Goal: Obtain resource: Obtain resource

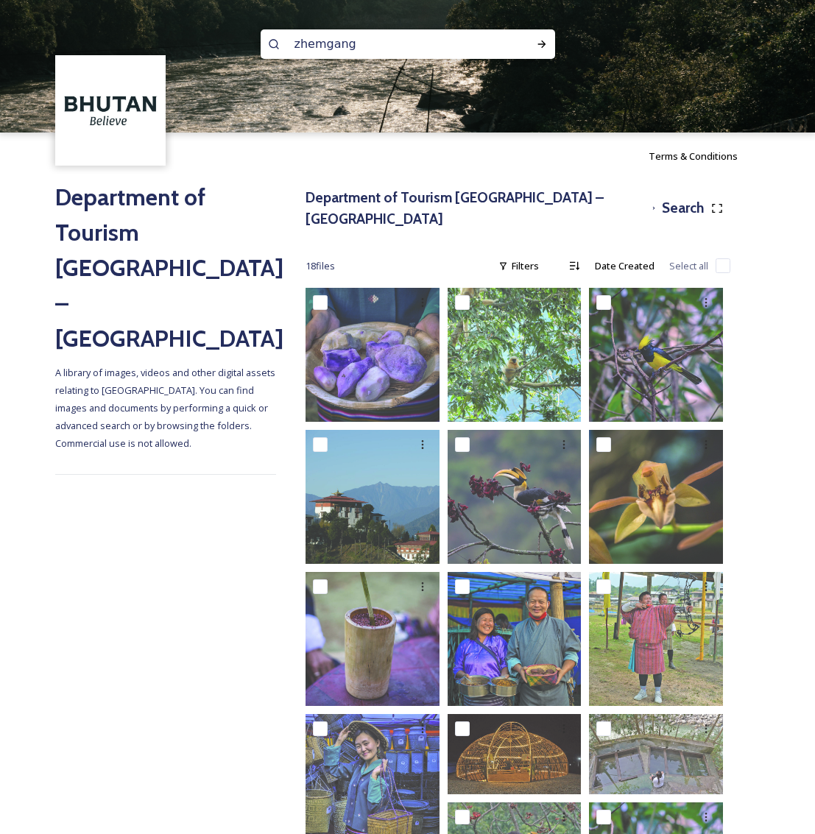
scroll to position [1, 0]
click at [363, 50] on input "zhemgang" at bounding box center [388, 43] width 202 height 32
click at [362, 50] on input "zhemgang" at bounding box center [388, 43] width 202 height 32
type input "journey"
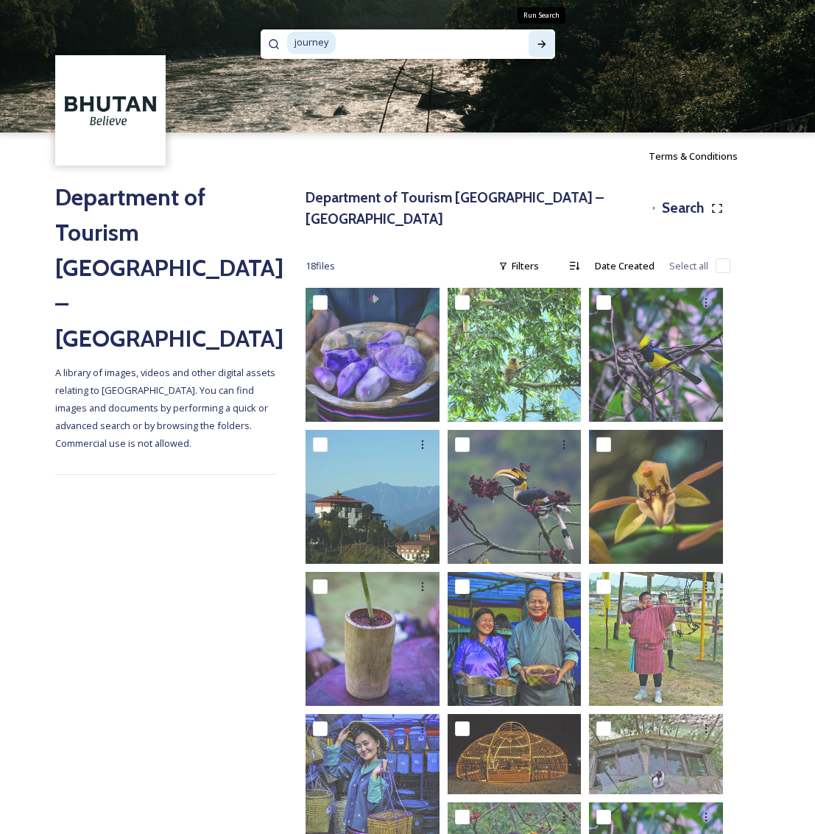
click at [536, 43] on icon at bounding box center [542, 44] width 12 height 12
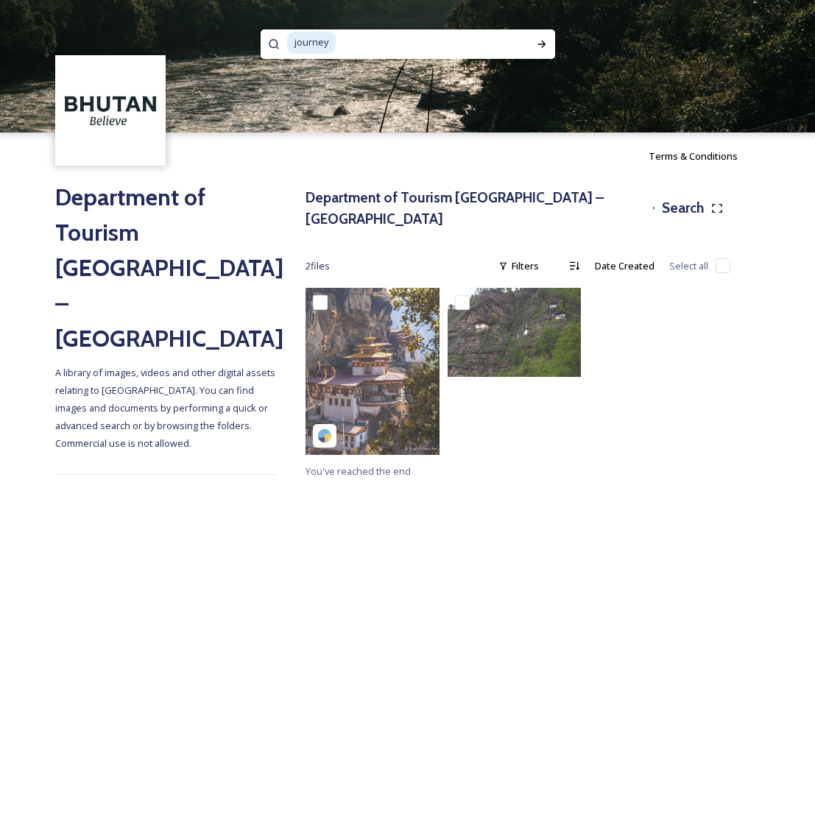
click at [396, 49] on input at bounding box center [425, 43] width 177 height 32
type input "j"
click at [387, 197] on h3 "Department of Tourism [GEOGRAPHIC_DATA] – [GEOGRAPHIC_DATA]" at bounding box center [476, 208] width 340 height 43
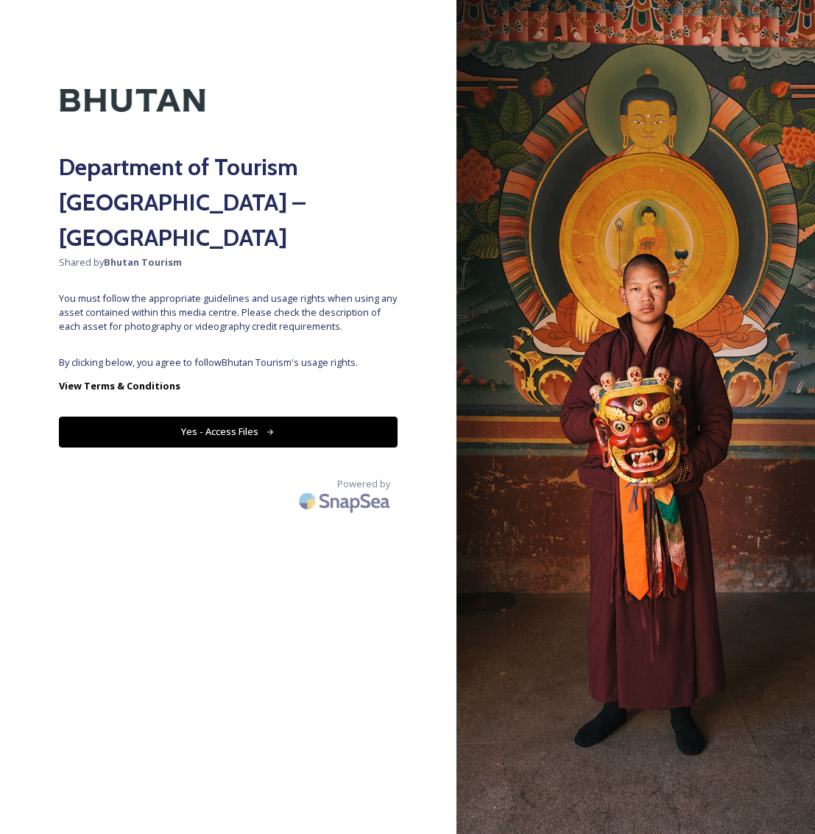
click at [255, 417] on button "Yes - Access Files" at bounding box center [228, 432] width 339 height 30
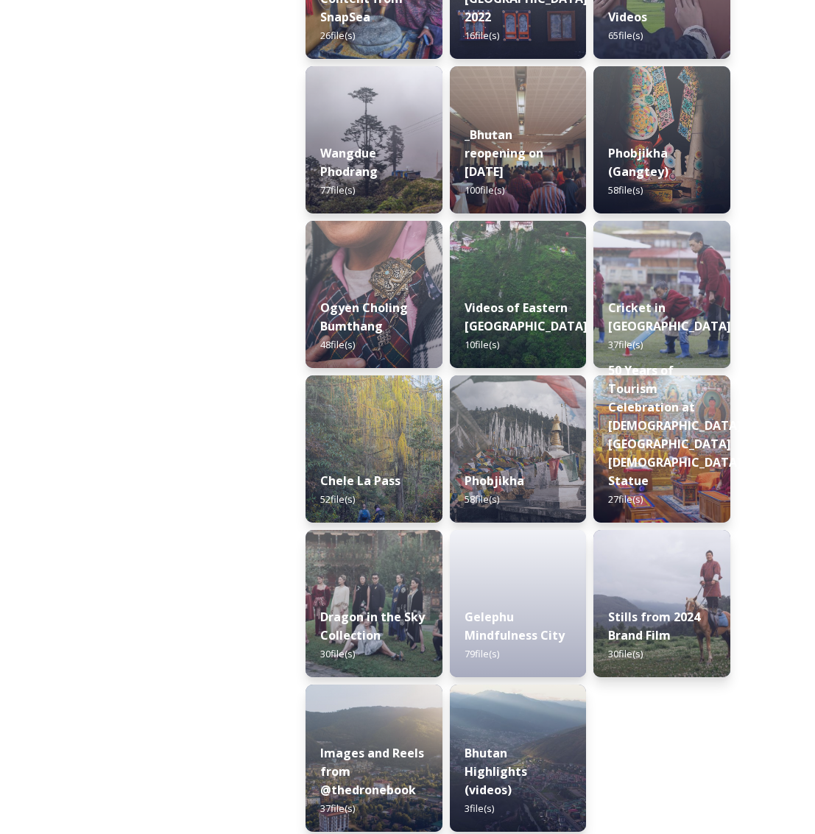
scroll to position [2193, 0]
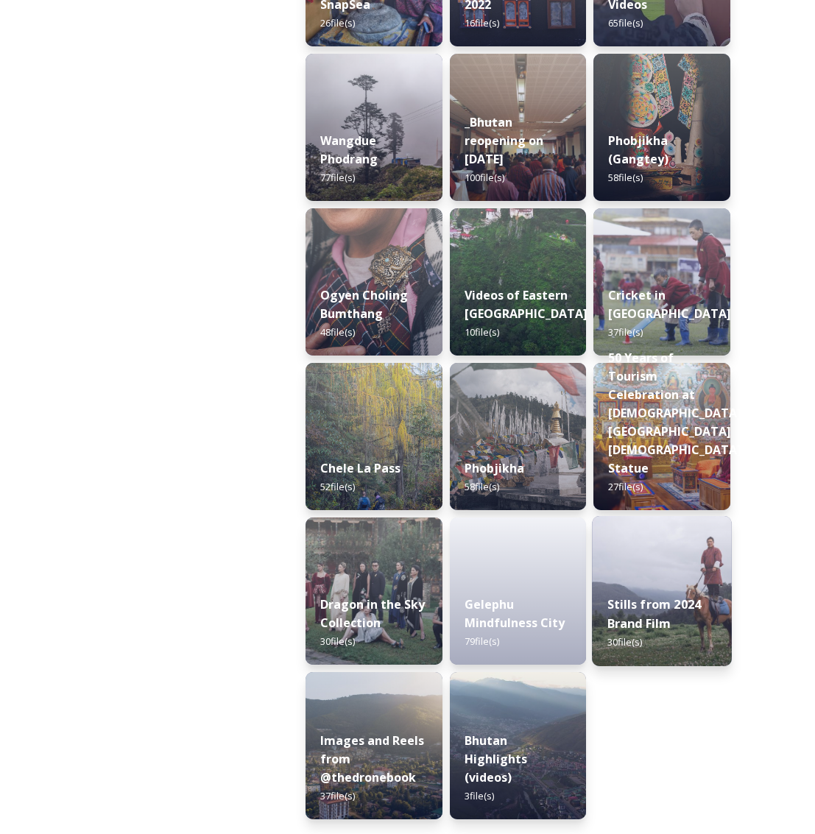
click at [672, 599] on strong "Stills from 2024 Brand Film" at bounding box center [655, 614] width 94 height 35
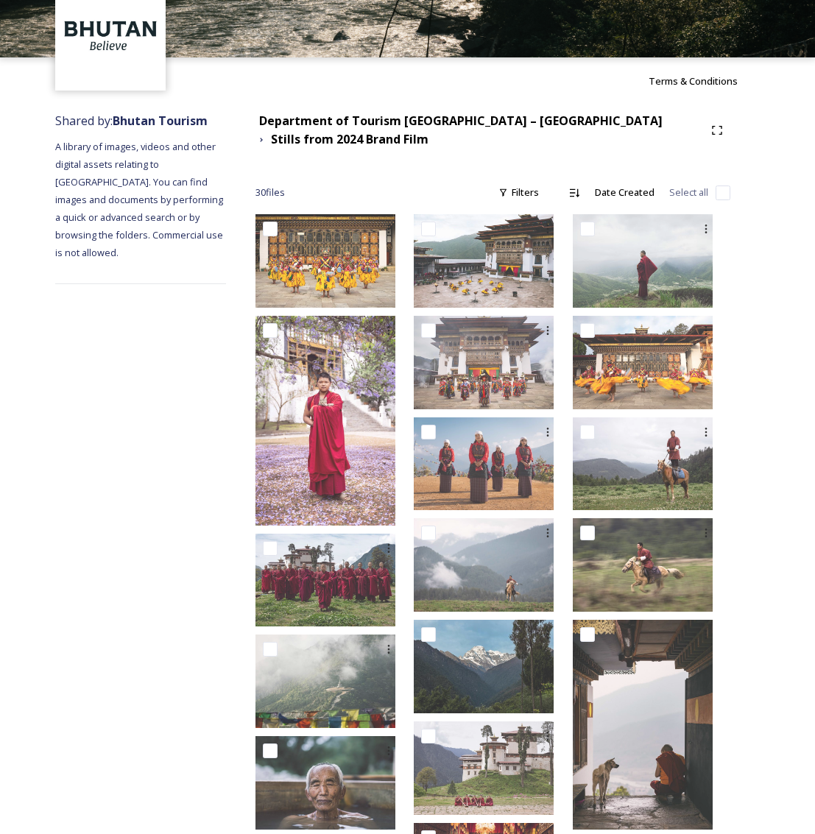
scroll to position [73, 0]
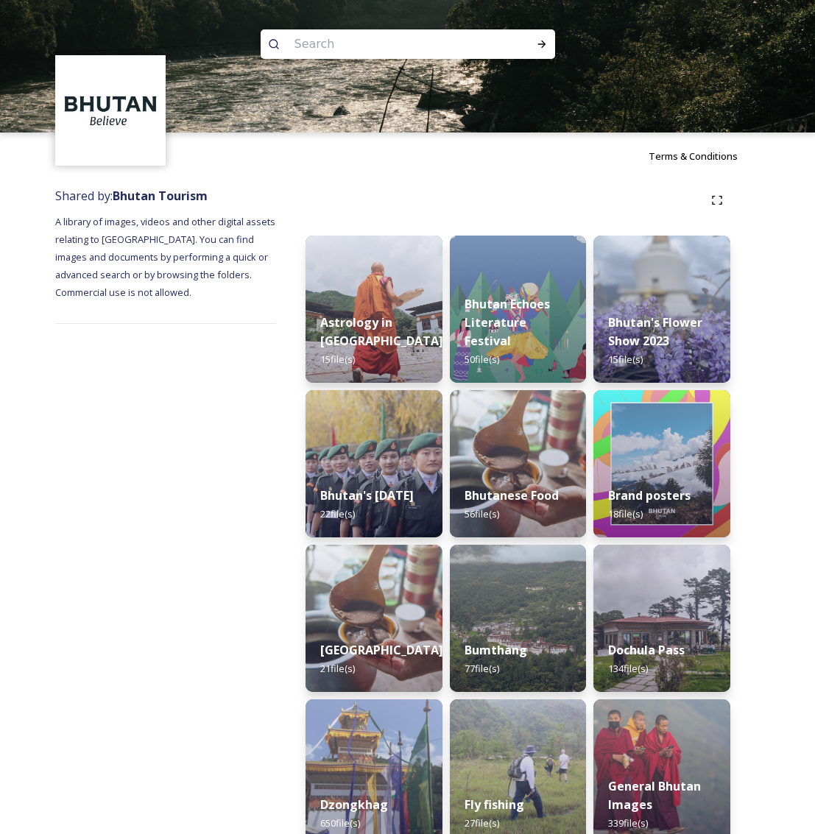
click at [352, 51] on input at bounding box center [388, 44] width 202 height 32
type input "r"
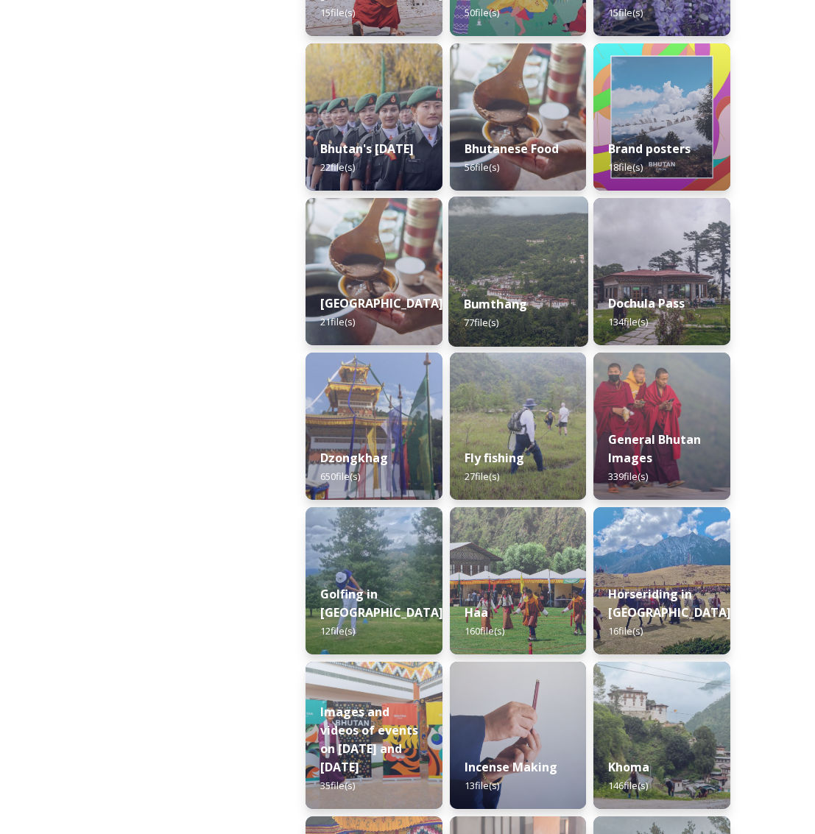
scroll to position [423, 0]
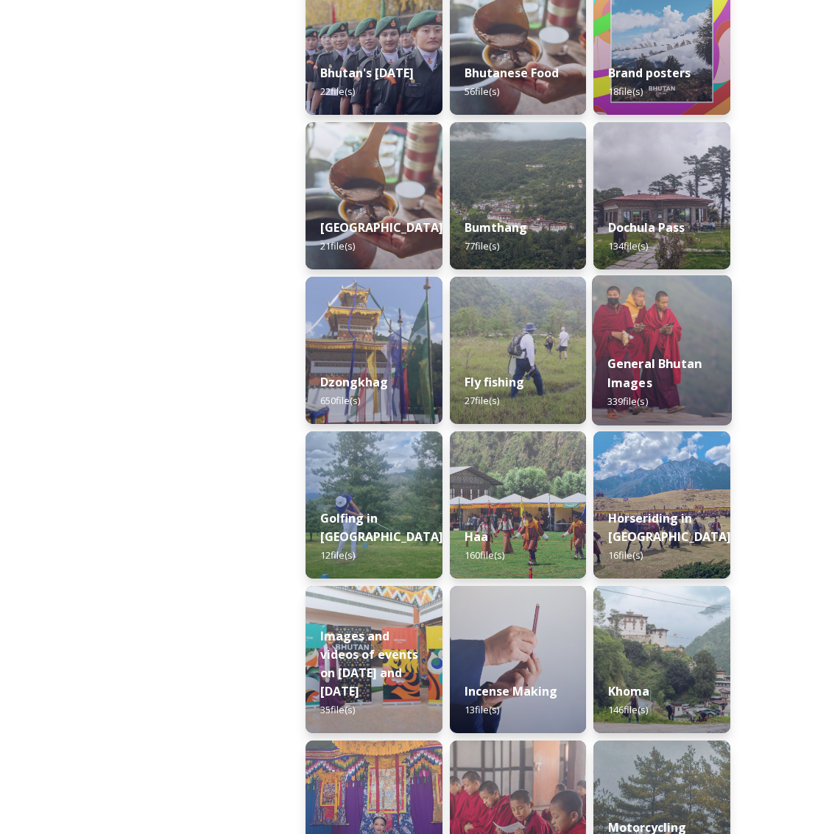
click at [644, 384] on strong "General Bhutan Images" at bounding box center [655, 373] width 95 height 35
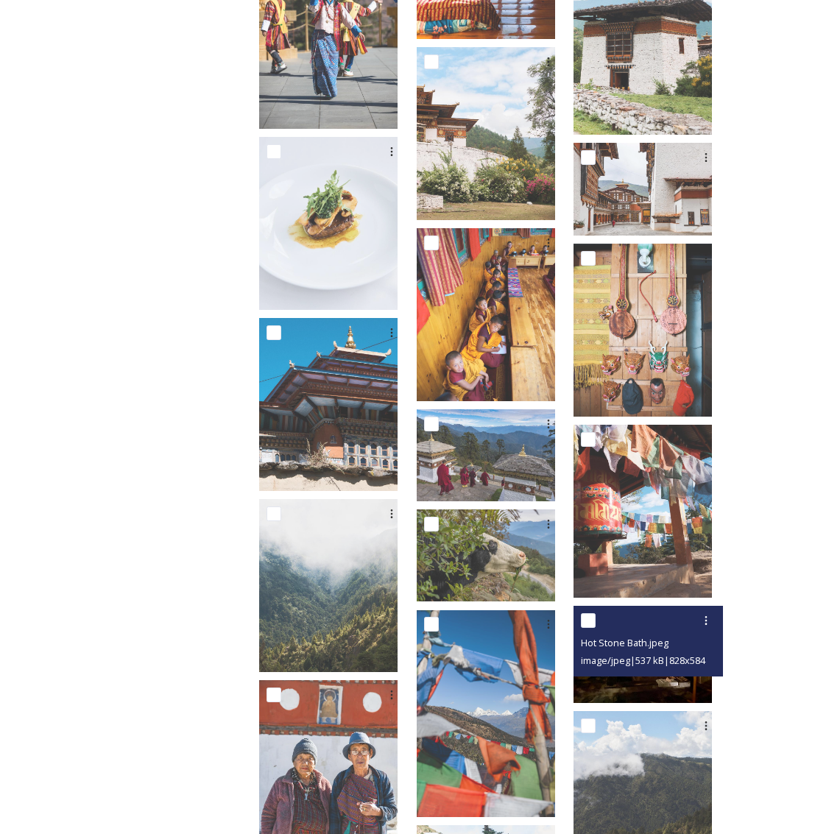
scroll to position [12304, 0]
